Goal: Navigation & Orientation: Understand site structure

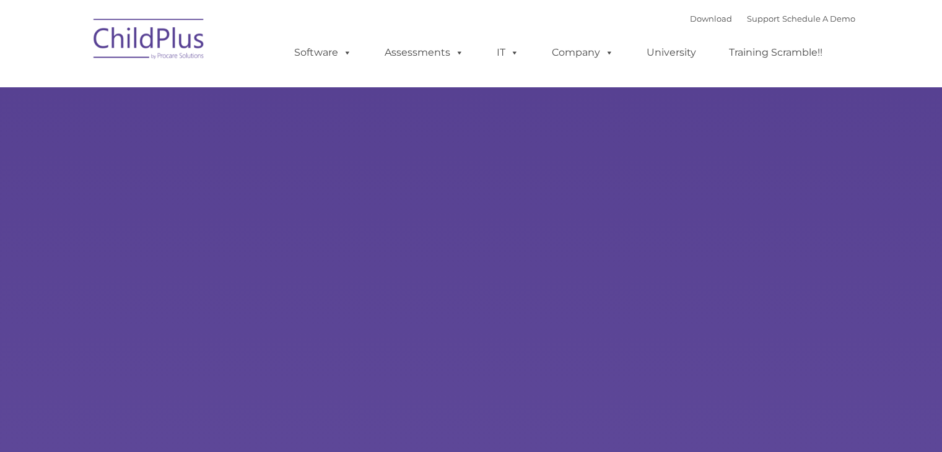
type input ""
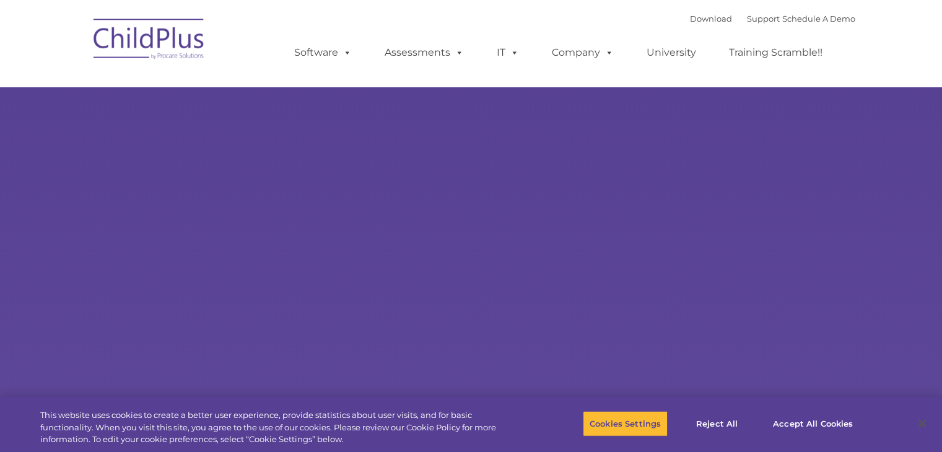
select select "MEDIUM"
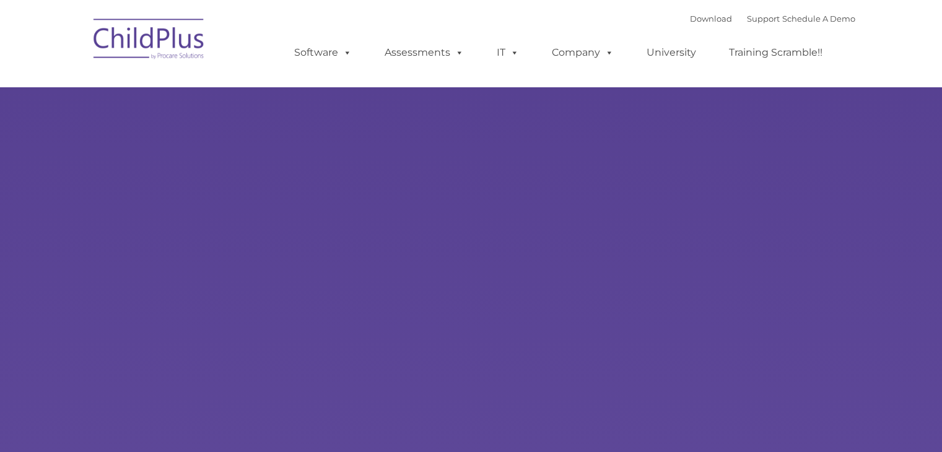
type input ""
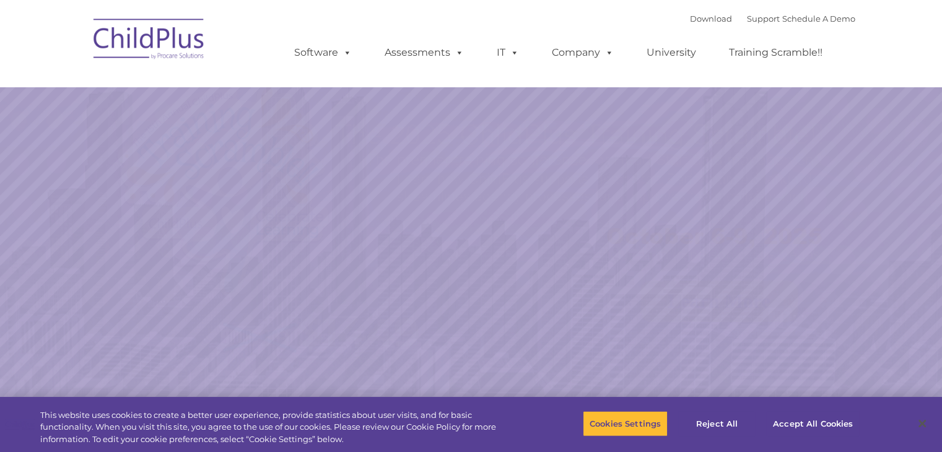
select select "MEDIUM"
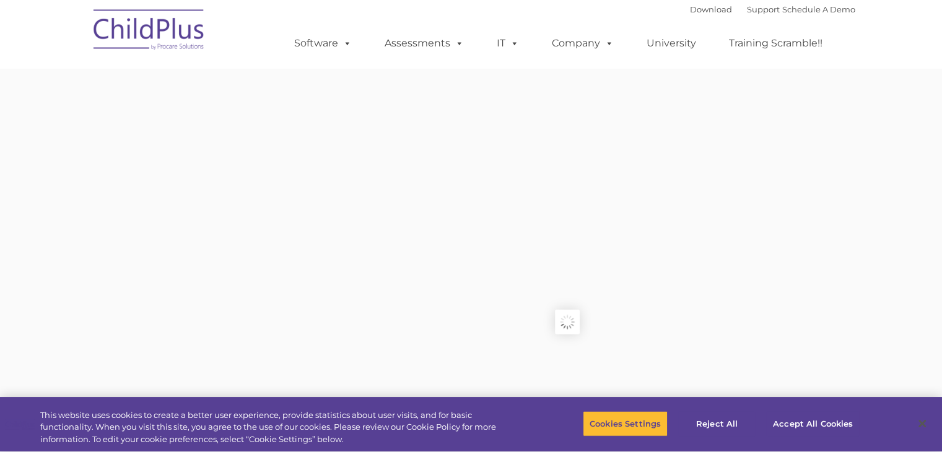
type input ""
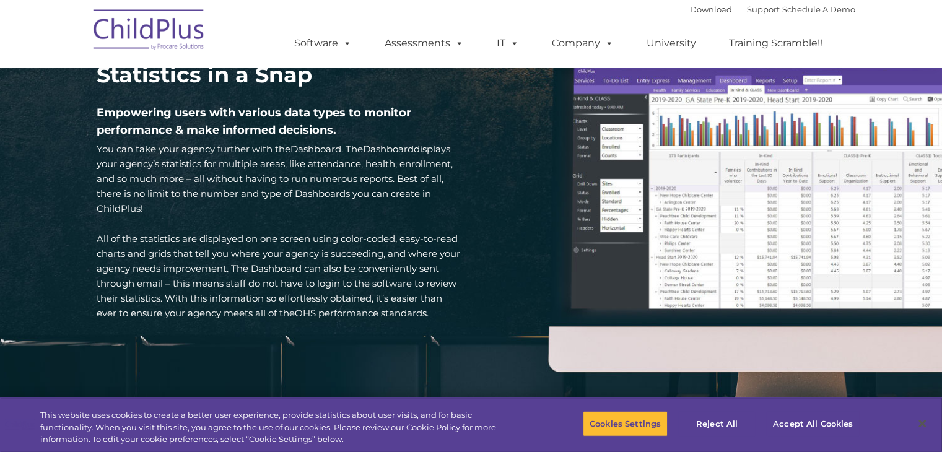
scroll to position [1785, 0]
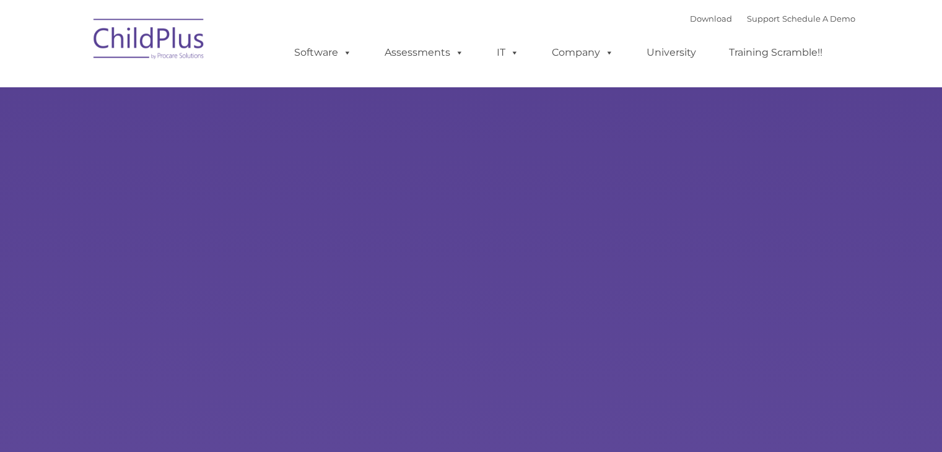
type input ""
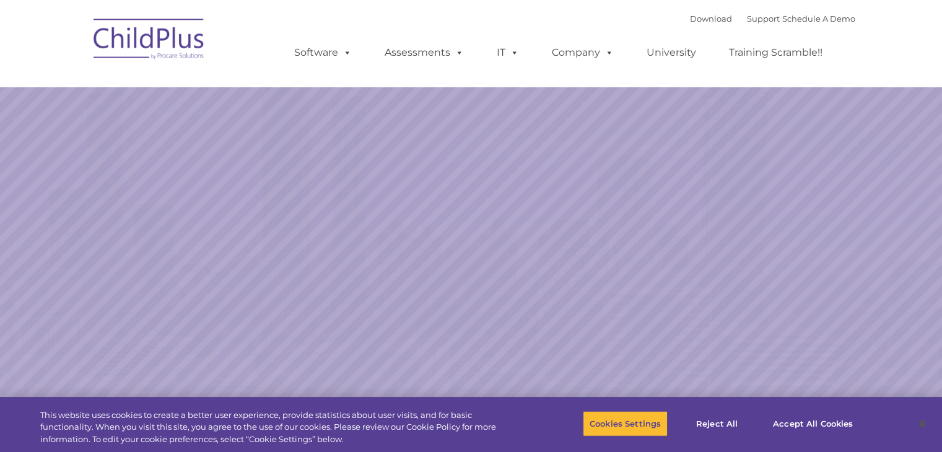
select select "MEDIUM"
